Goal: Entertainment & Leisure: Consume media (video, audio)

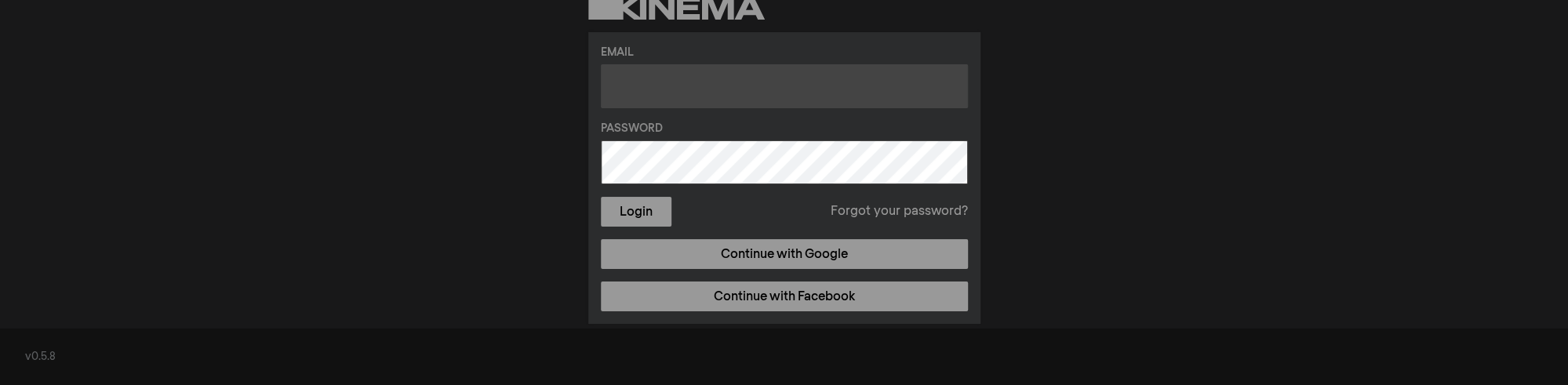
click at [640, 85] on input "text" at bounding box center [785, 86] width 367 height 44
type input "[PERSON_NAME][EMAIL_ADDRESS][PERSON_NAME][DOMAIN_NAME]"
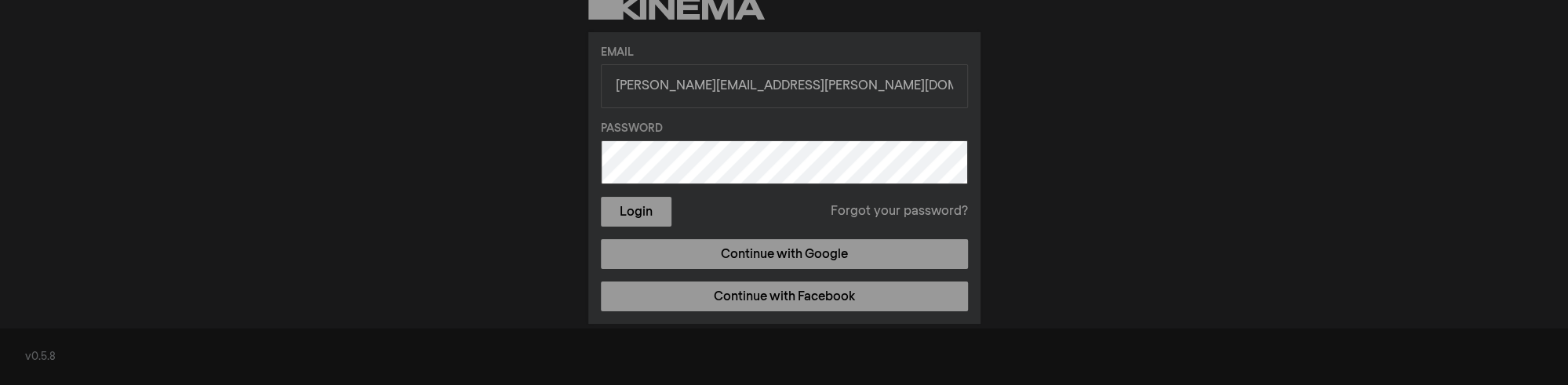
click at [601, 197] on button "Login" at bounding box center [636, 212] width 71 height 30
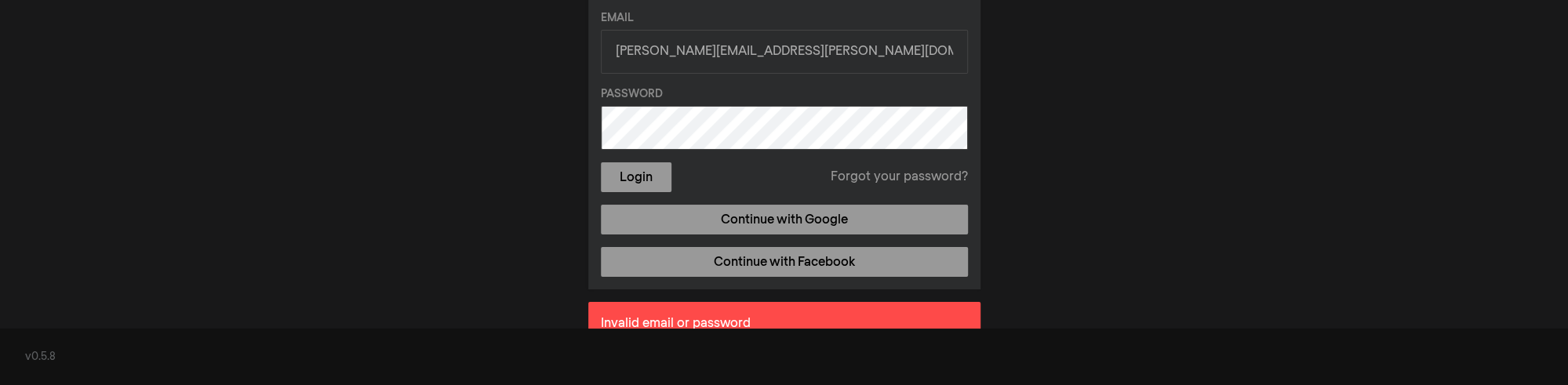
click at [862, 176] on link "Forgot your password?" at bounding box center [899, 177] width 137 height 19
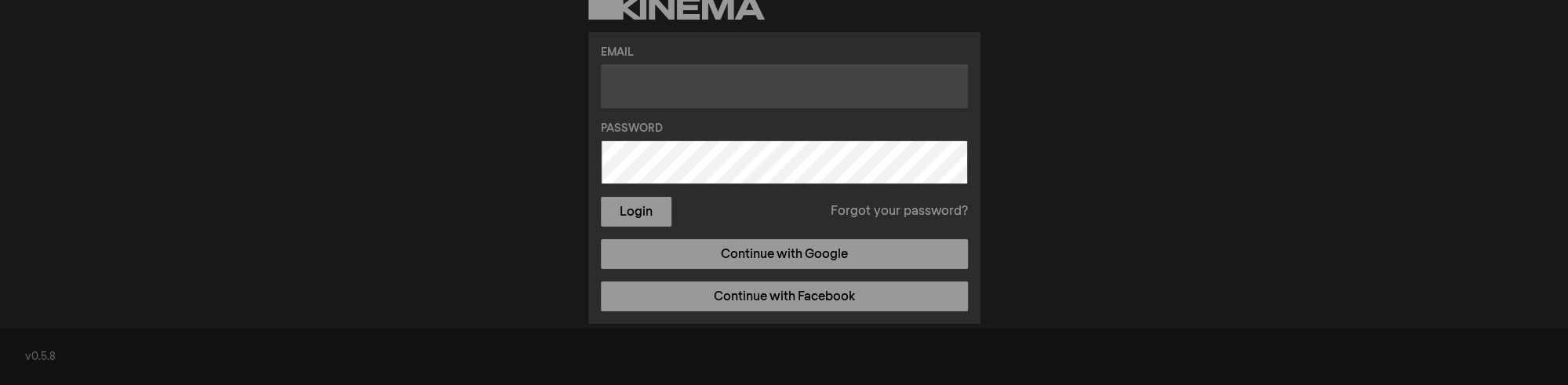
click at [645, 82] on input "text" at bounding box center [785, 86] width 367 height 44
type input "[PERSON_NAME][EMAIL_ADDRESS][PERSON_NAME][DOMAIN_NAME]"
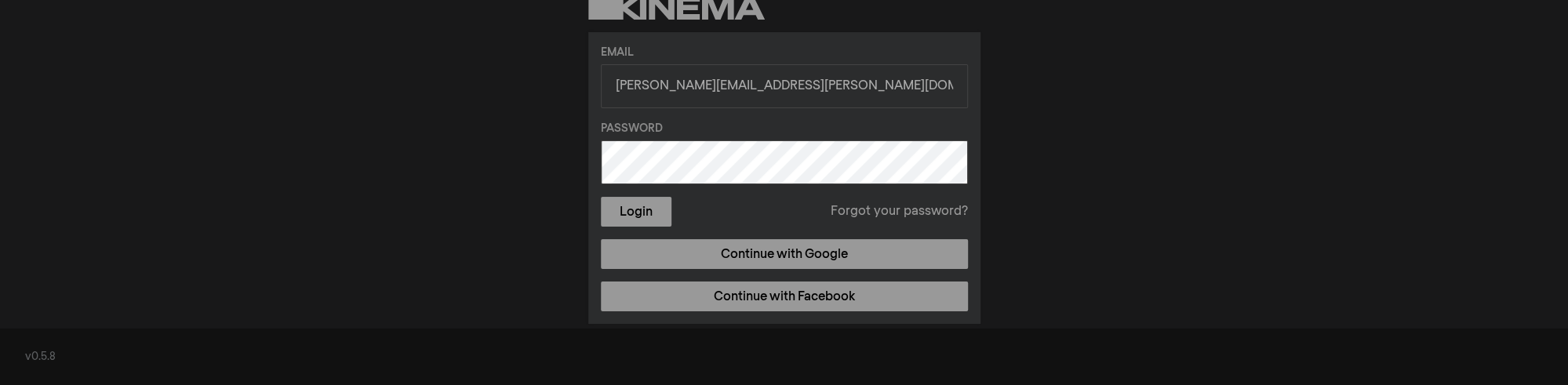
click at [601, 197] on button "Login" at bounding box center [636, 212] width 71 height 30
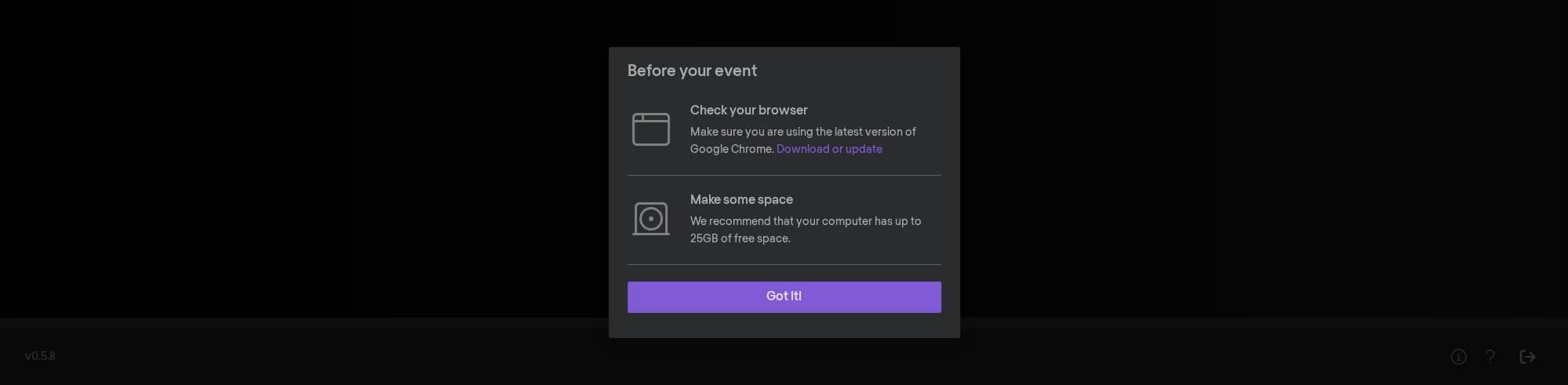
click at [797, 294] on button "Got it!" at bounding box center [785, 297] width 314 height 31
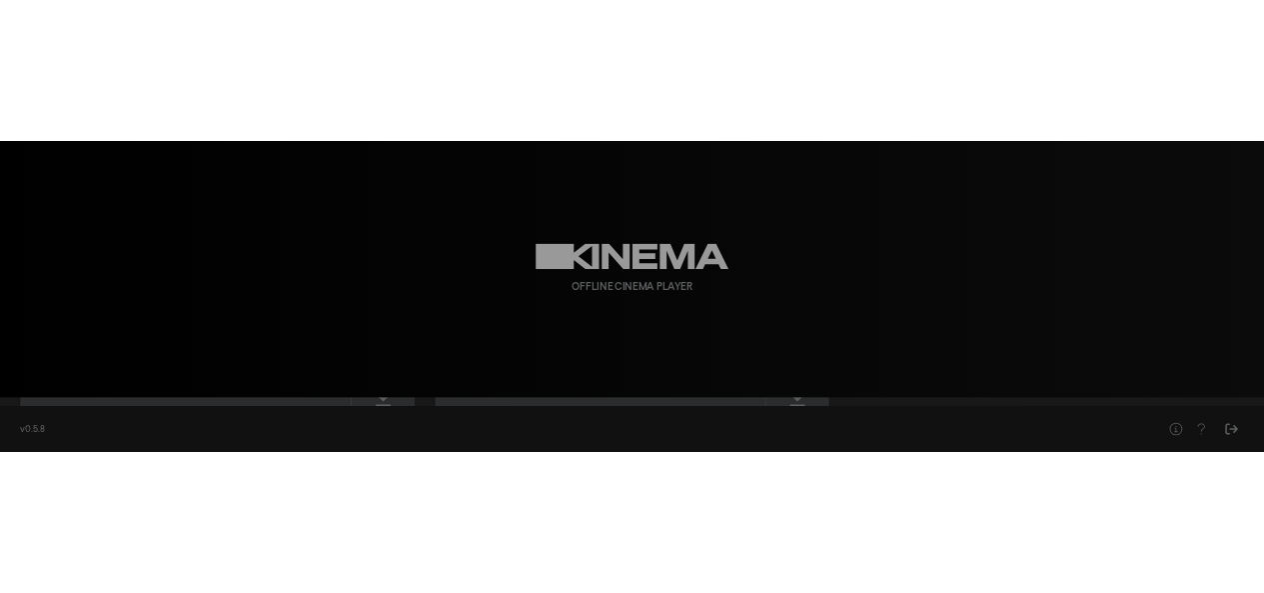
scroll to position [102, 0]
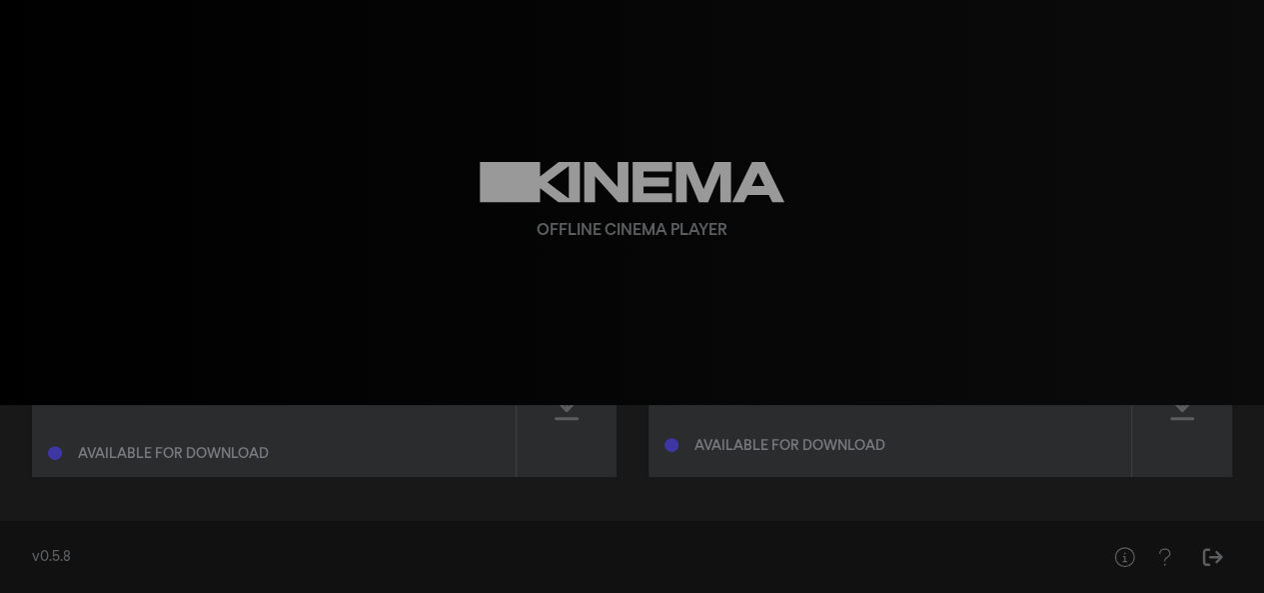
click at [718, 443] on div "Available for download" at bounding box center [790, 446] width 191 height 14
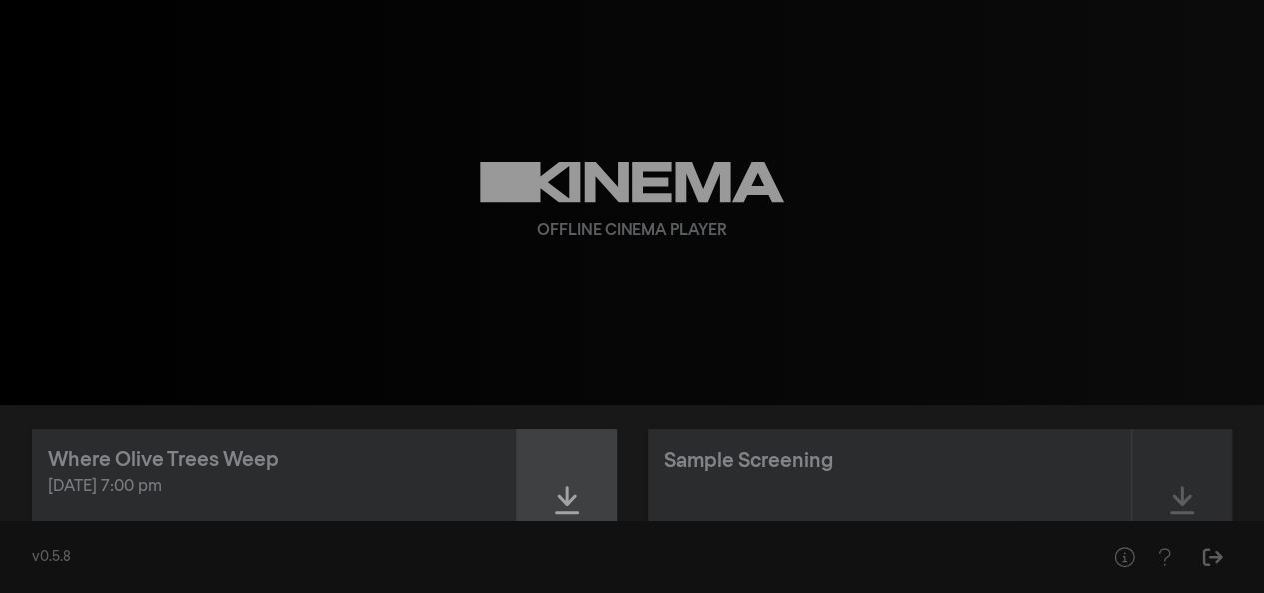
scroll to position [16, 0]
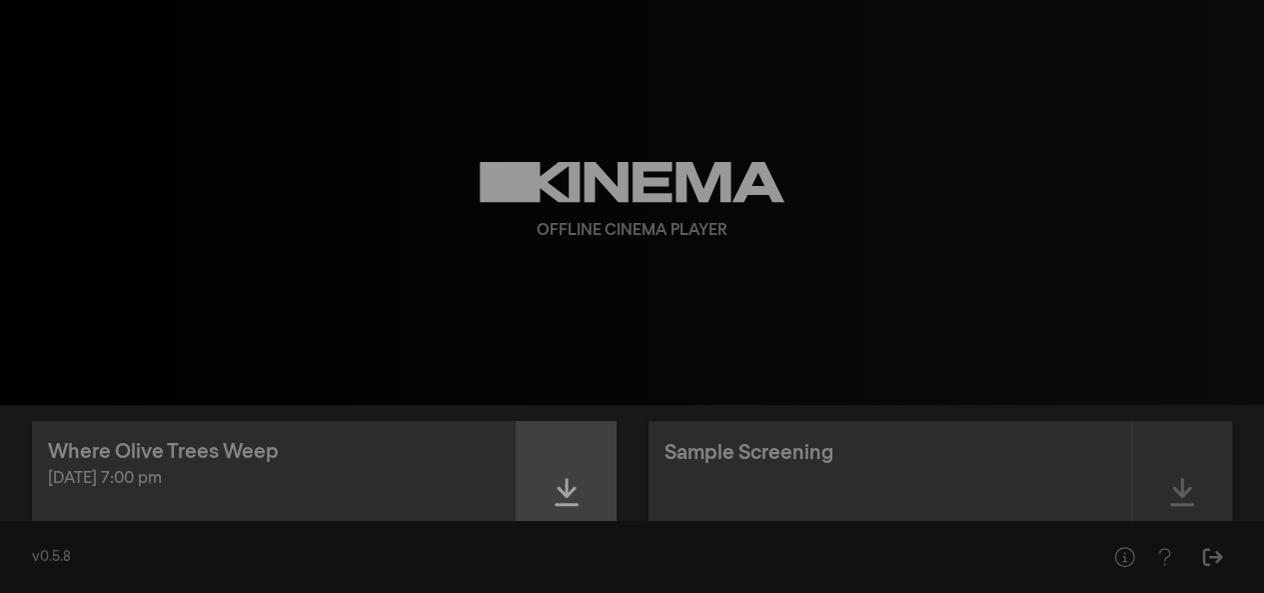
click at [570, 489] on icon at bounding box center [567, 492] width 24 height 32
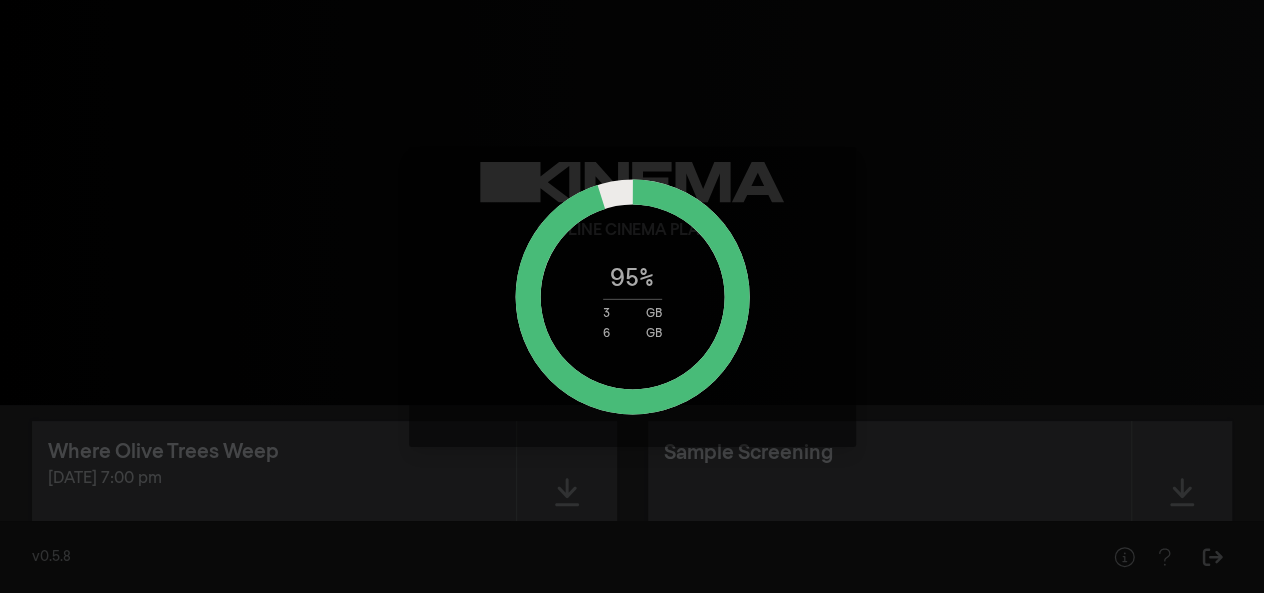
click at [1040, 127] on div "95 % 3 GB 6 GB" at bounding box center [632, 296] width 1264 height 593
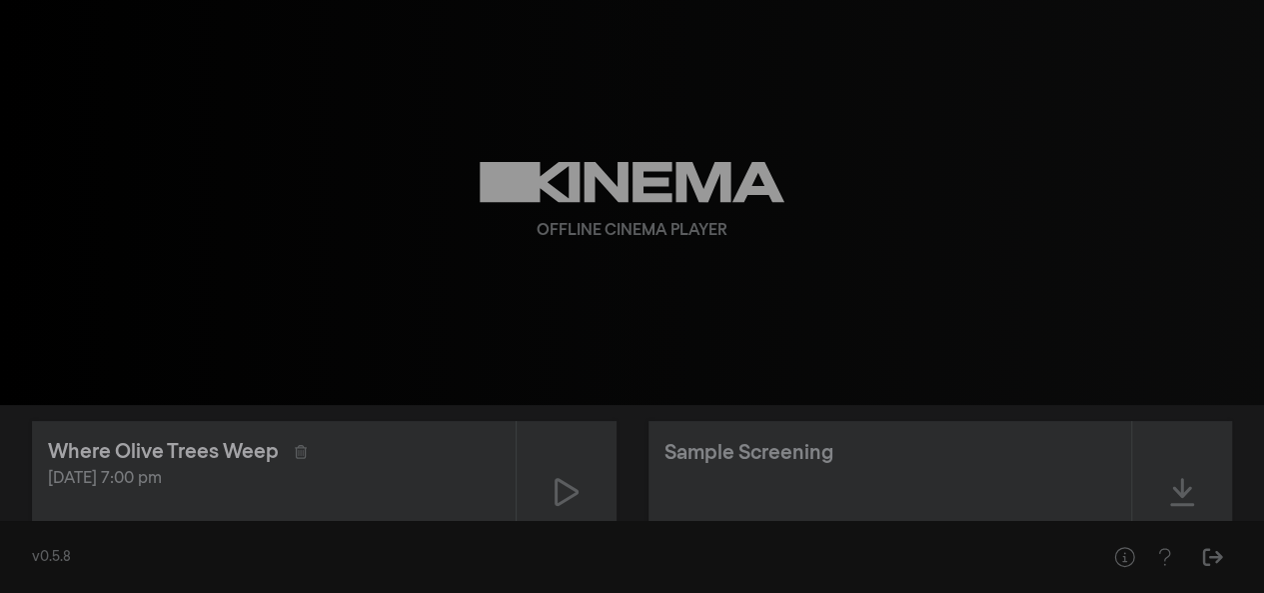
scroll to position [104, 0]
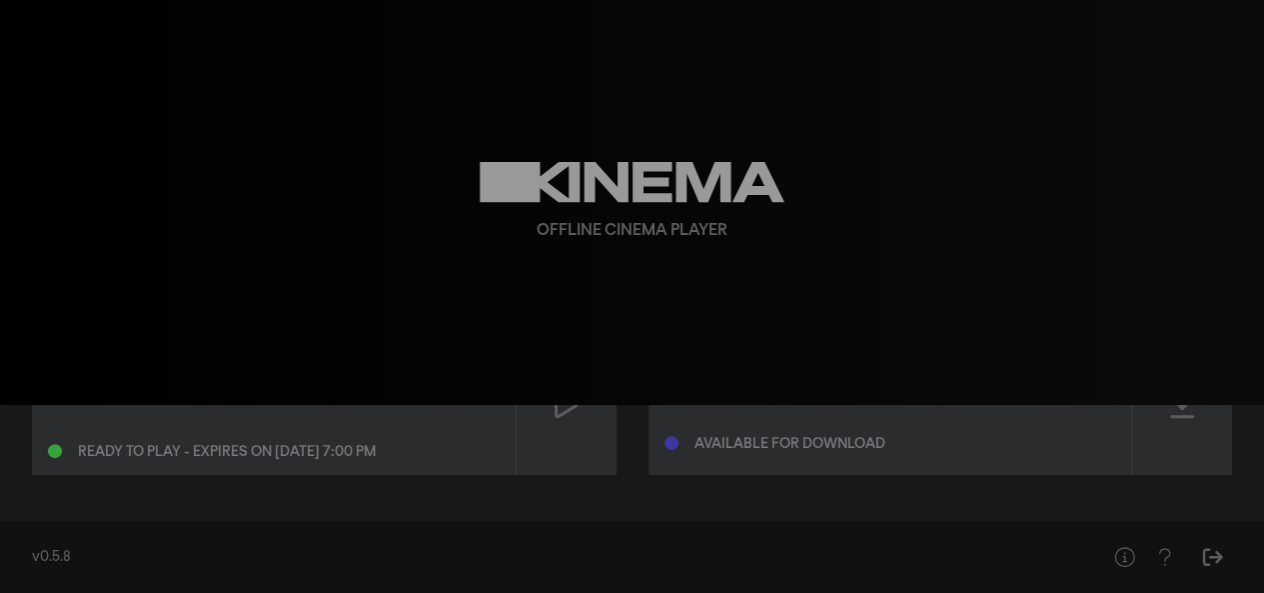
click at [285, 296] on div "Offline Cinema Player" at bounding box center [633, 202] width 720 height 405
click at [317, 452] on div "Ready to play - expires on [DATE] 7:00 pm" at bounding box center [227, 452] width 298 height 14
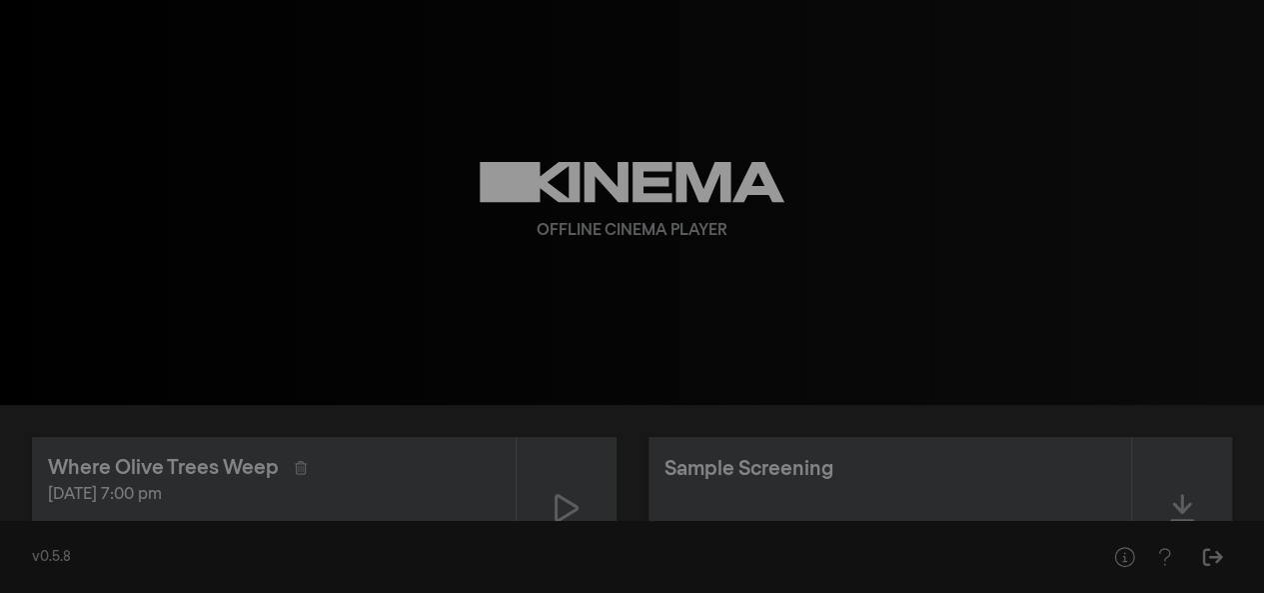
scroll to position [2, 0]
click at [562, 490] on icon at bounding box center [567, 506] width 24 height 28
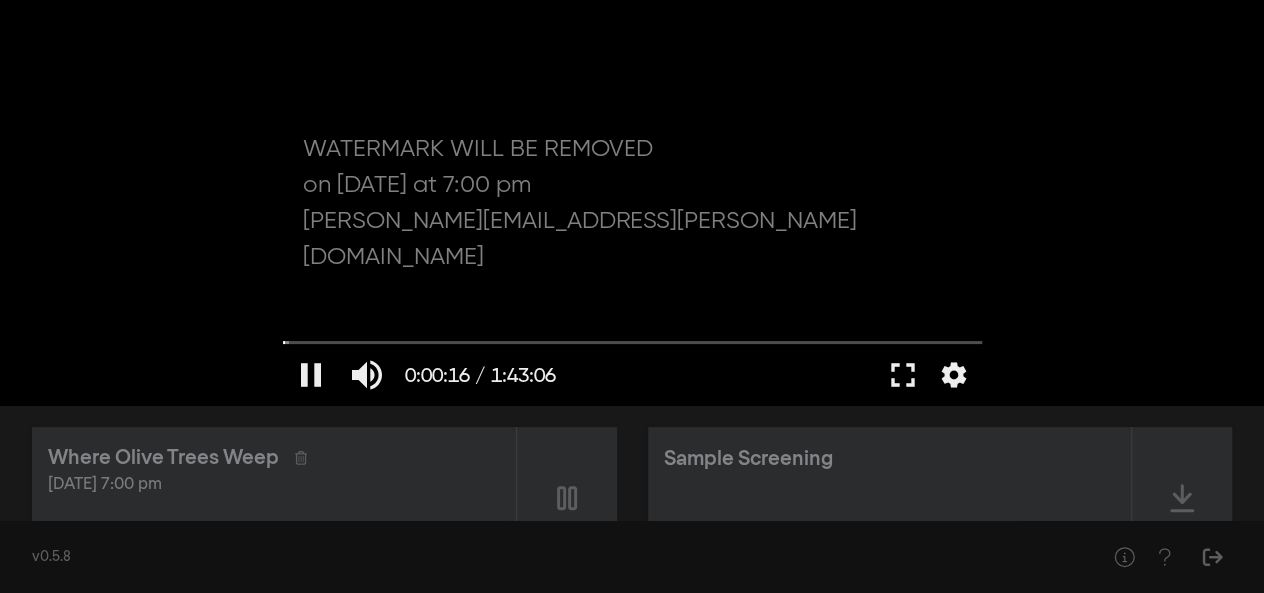
scroll to position [0, 0]
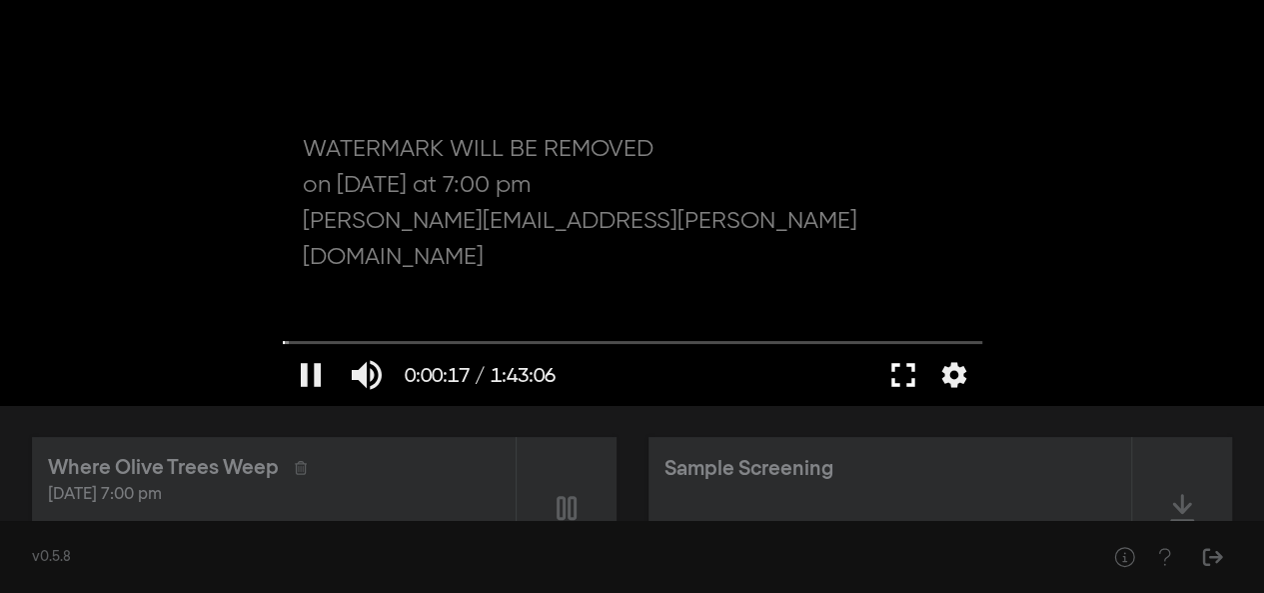
click at [905, 377] on button "fullscreen" at bounding box center [903, 375] width 56 height 60
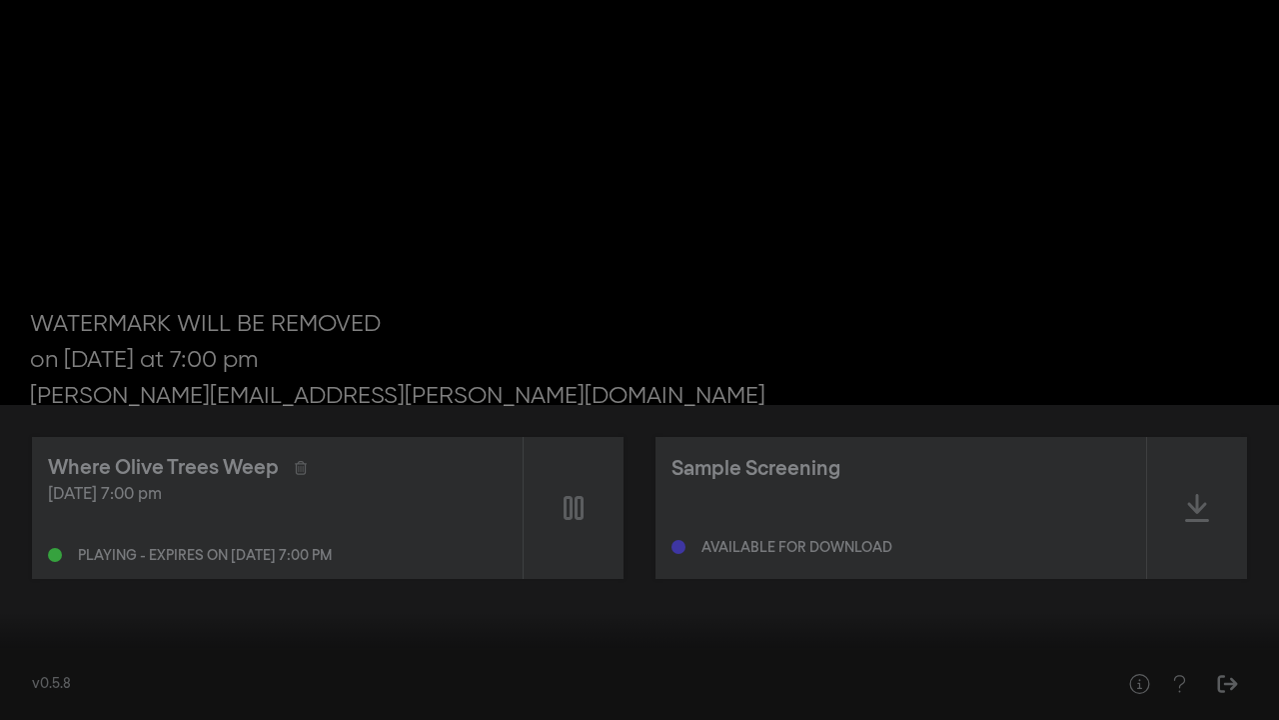
click at [1172, 490] on button "fullscreen_exit" at bounding box center [1190, 690] width 56 height 60
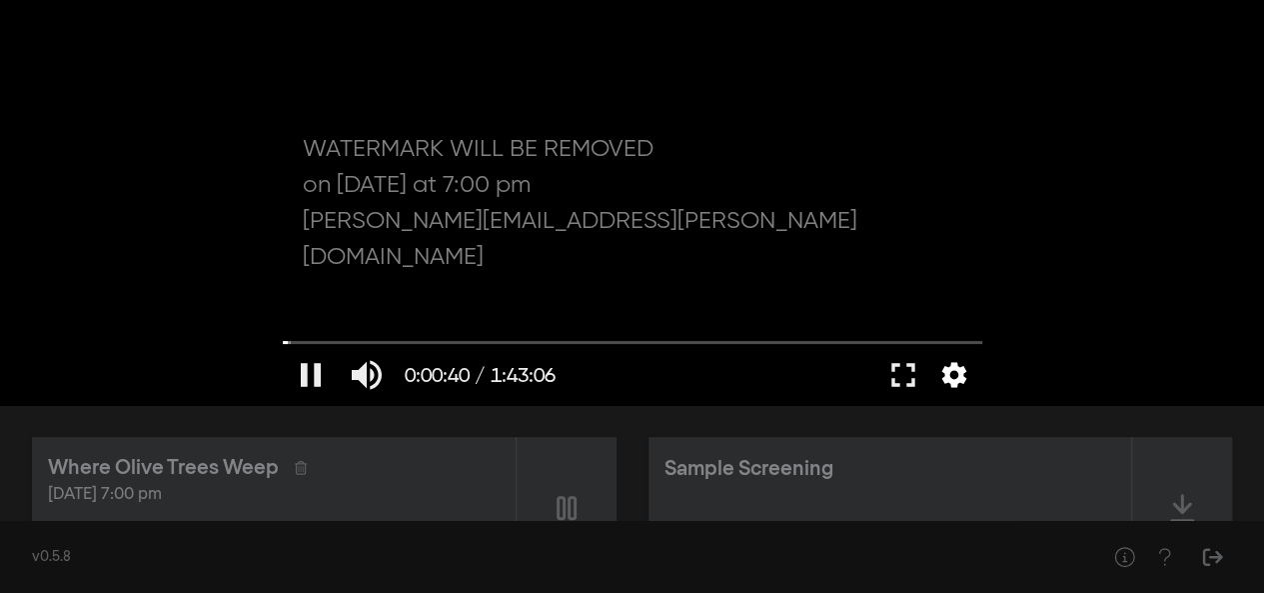
click at [938, 377] on button "settings" at bounding box center [954, 375] width 46 height 60
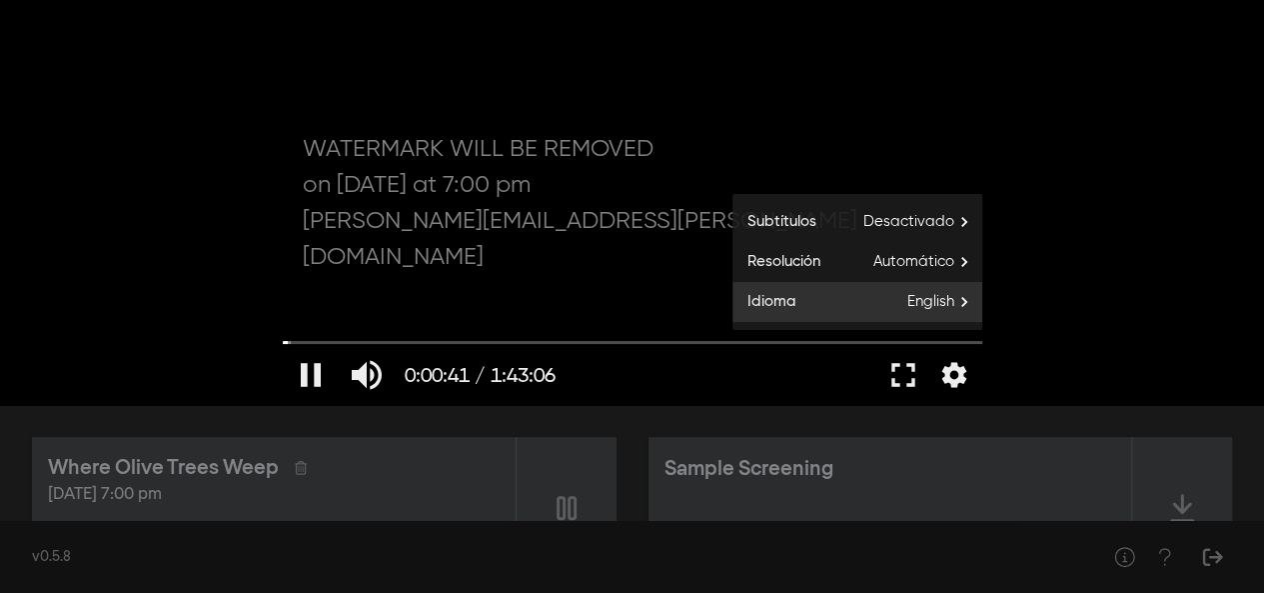
click at [924, 311] on span "English" at bounding box center [944, 302] width 75 height 30
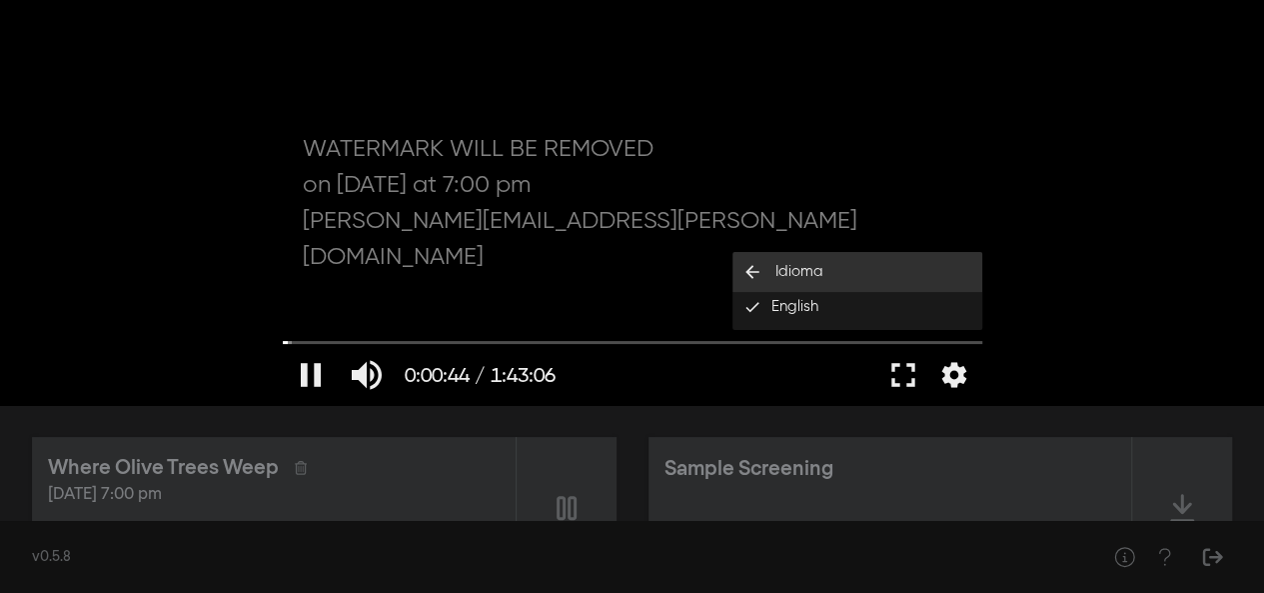
click at [733, 257] on button "arrow_back Idioma" at bounding box center [858, 272] width 250 height 40
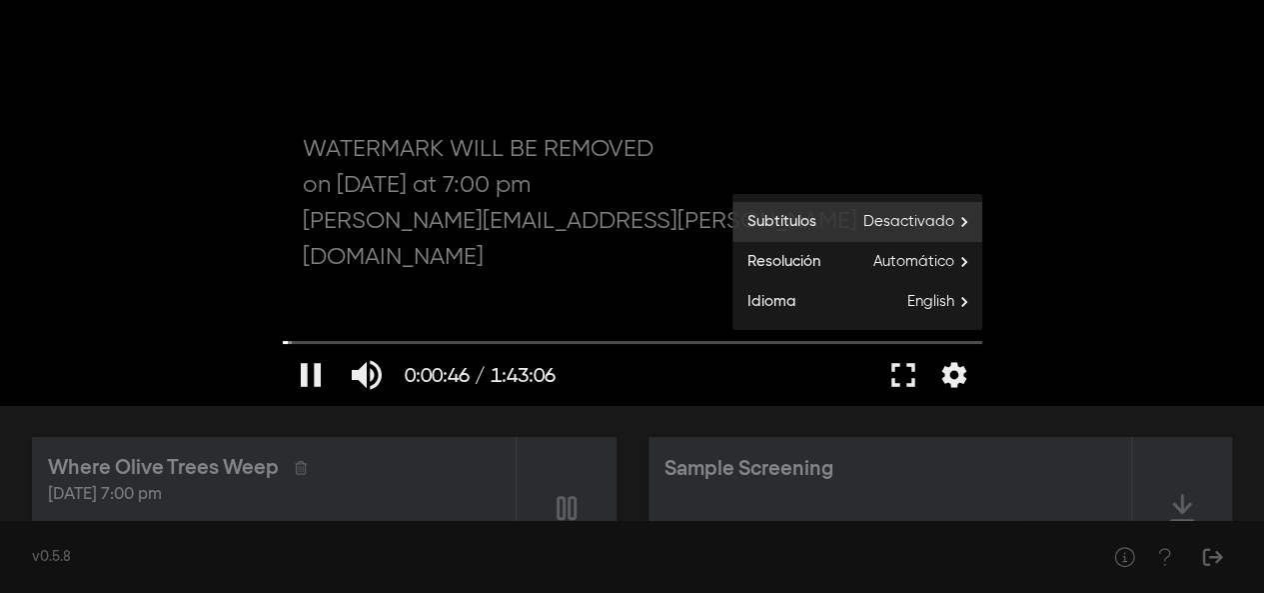
click at [914, 217] on span "Desactivado" at bounding box center [922, 222] width 119 height 30
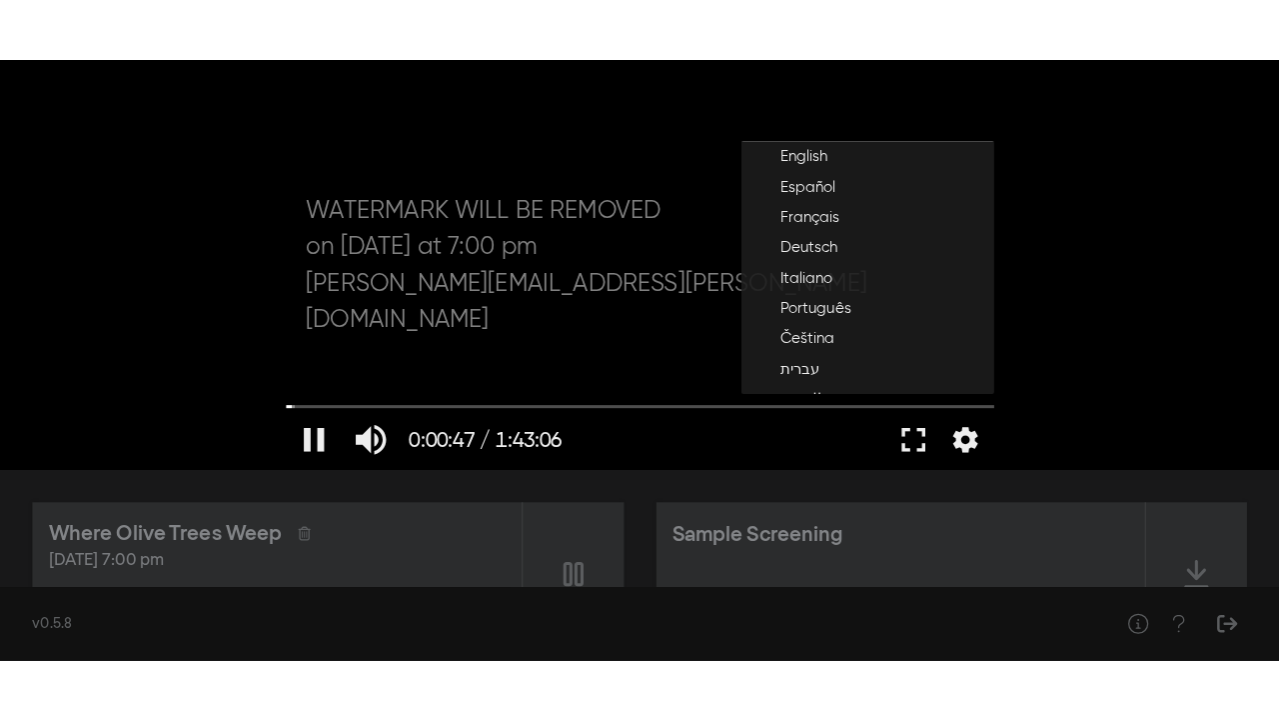
scroll to position [37, 0]
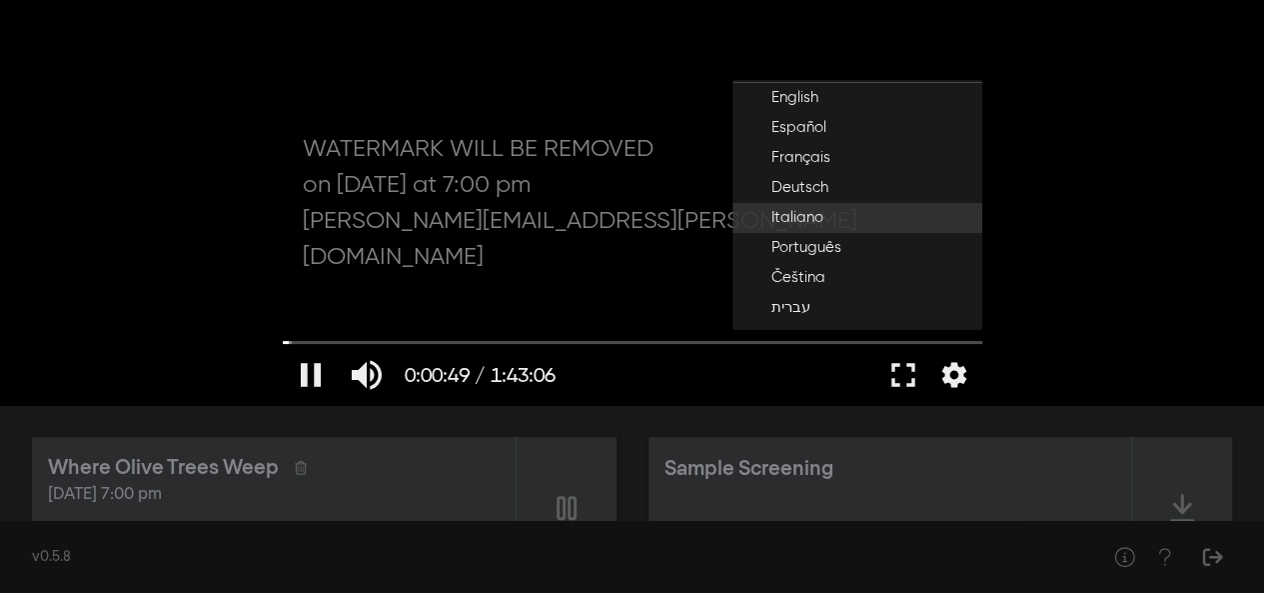
click at [824, 215] on button "Italiano" at bounding box center [858, 218] width 250 height 30
click at [903, 385] on button "fullscreen" at bounding box center [903, 375] width 56 height 60
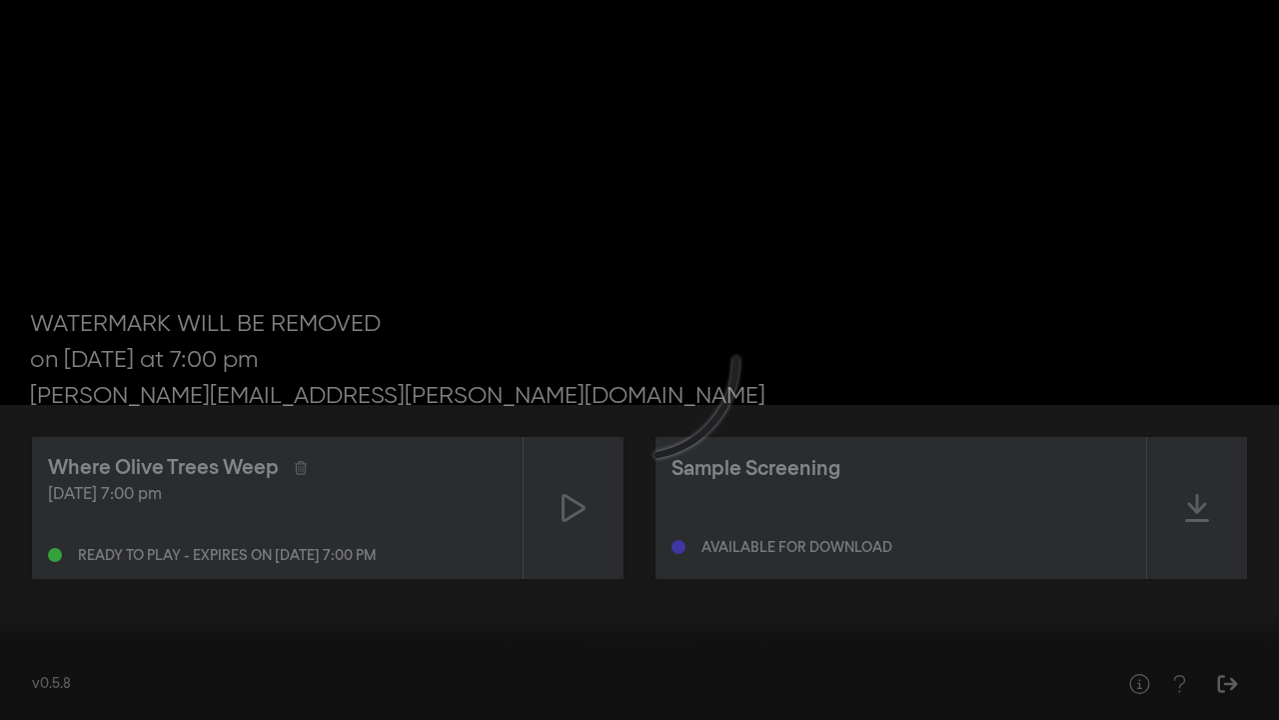
click at [50, 490] on input "Buscar" at bounding box center [639, 657] width 1259 height 12
type input "181.104737"
type input "0.289473684210526"
type input "181.361966"
type input "0.289473684210526"
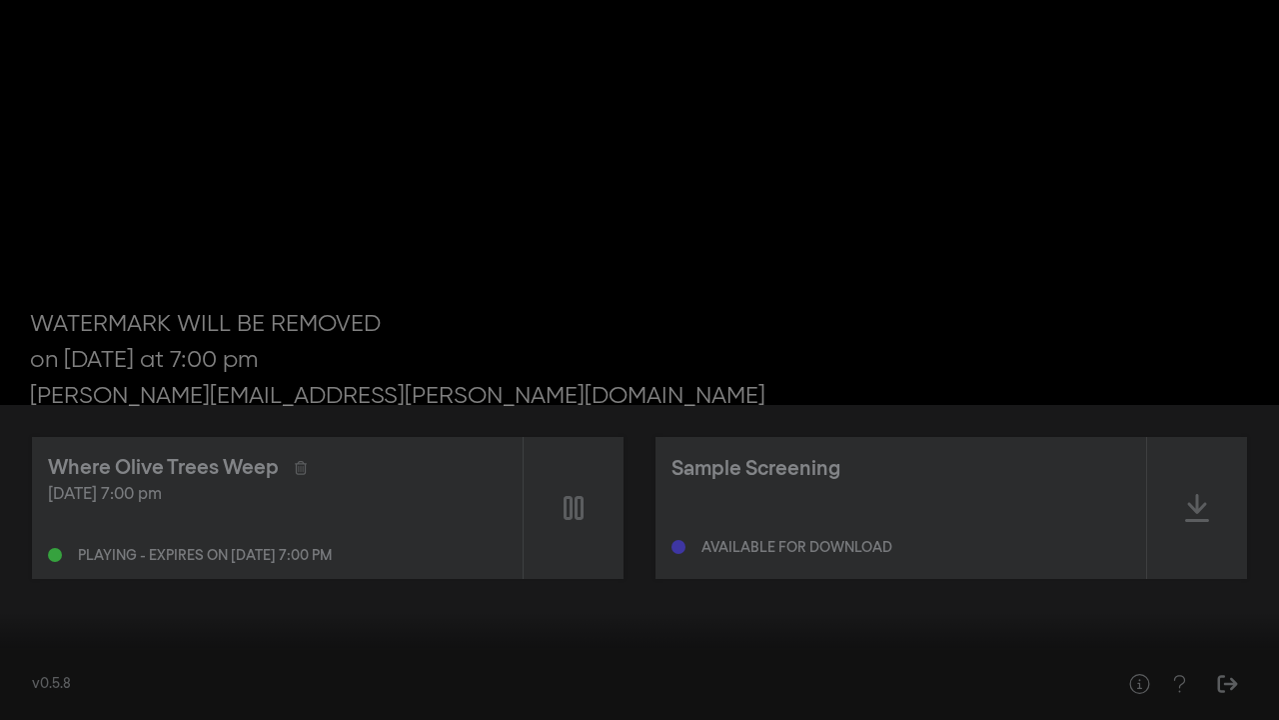
click at [138, 490] on input "Volumen" at bounding box center [146, 691] width 50 height 12
click at [20, 490] on input "Buscar" at bounding box center [639, 657] width 1259 height 12
click at [12, 490] on input "Buscar" at bounding box center [639, 657] width 1259 height 12
type input "65.438409"
type input "0"
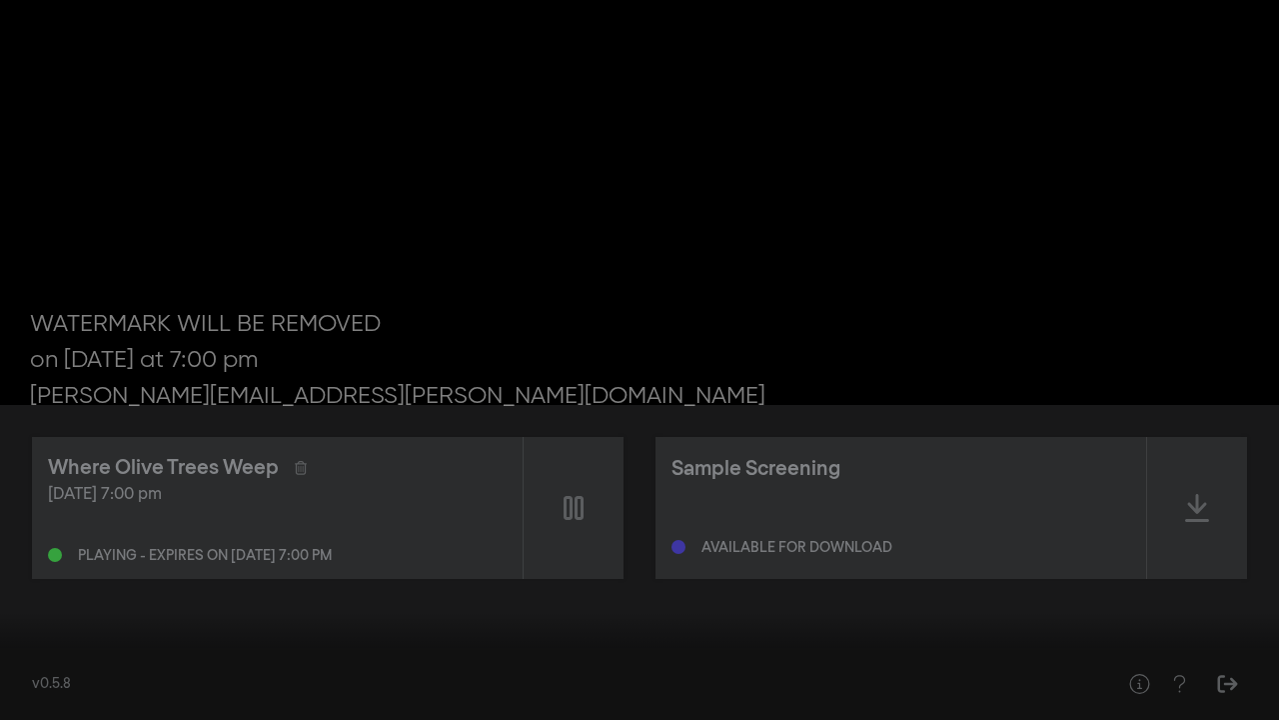
type input "65.711846"
type input "0"
click at [124, 490] on input "Volumen" at bounding box center [146, 691] width 50 height 12
click at [90, 490] on button "volume_off" at bounding box center [94, 690] width 56 height 60
type input "78.215115"
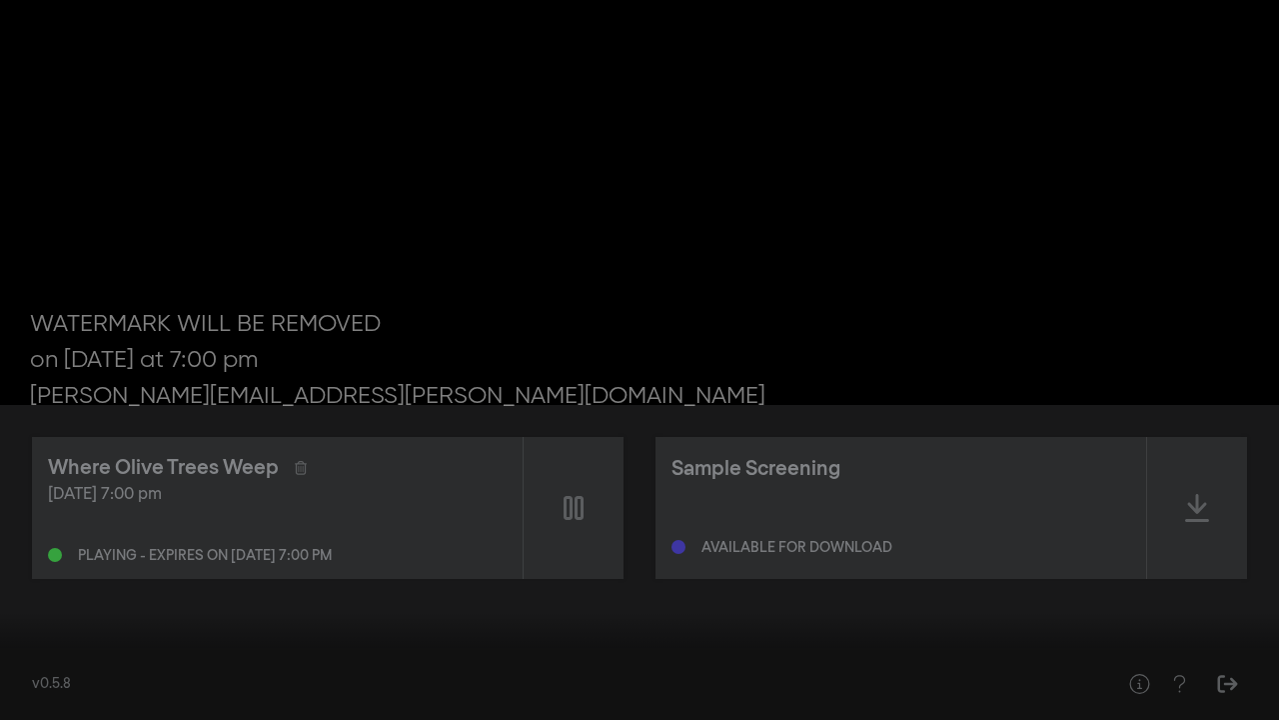
type input "0.166666666666667"
type input "78.473923"
type input "0.166666666666667"
click at [133, 490] on input "Volumen" at bounding box center [146, 691] width 50 height 12
click at [262, 490] on div at bounding box center [639, 360] width 1279 height 720
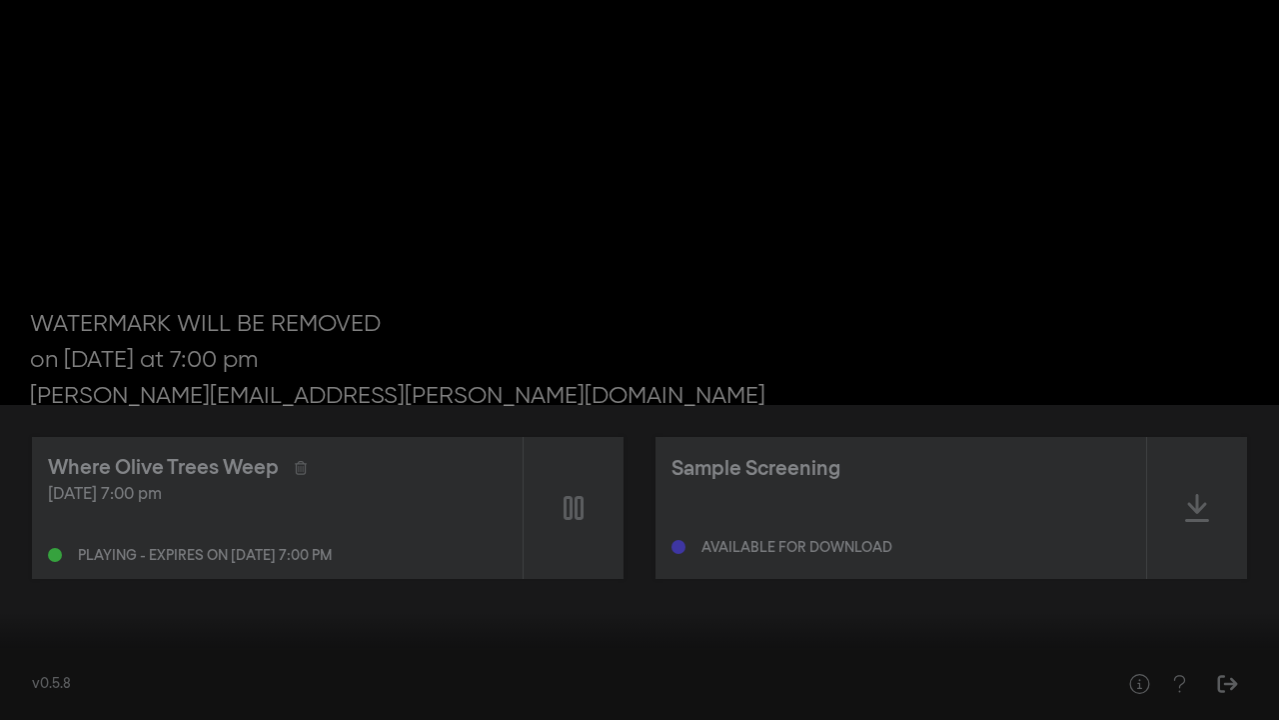
type input "82.52471"
